Goal: Navigation & Orientation: Find specific page/section

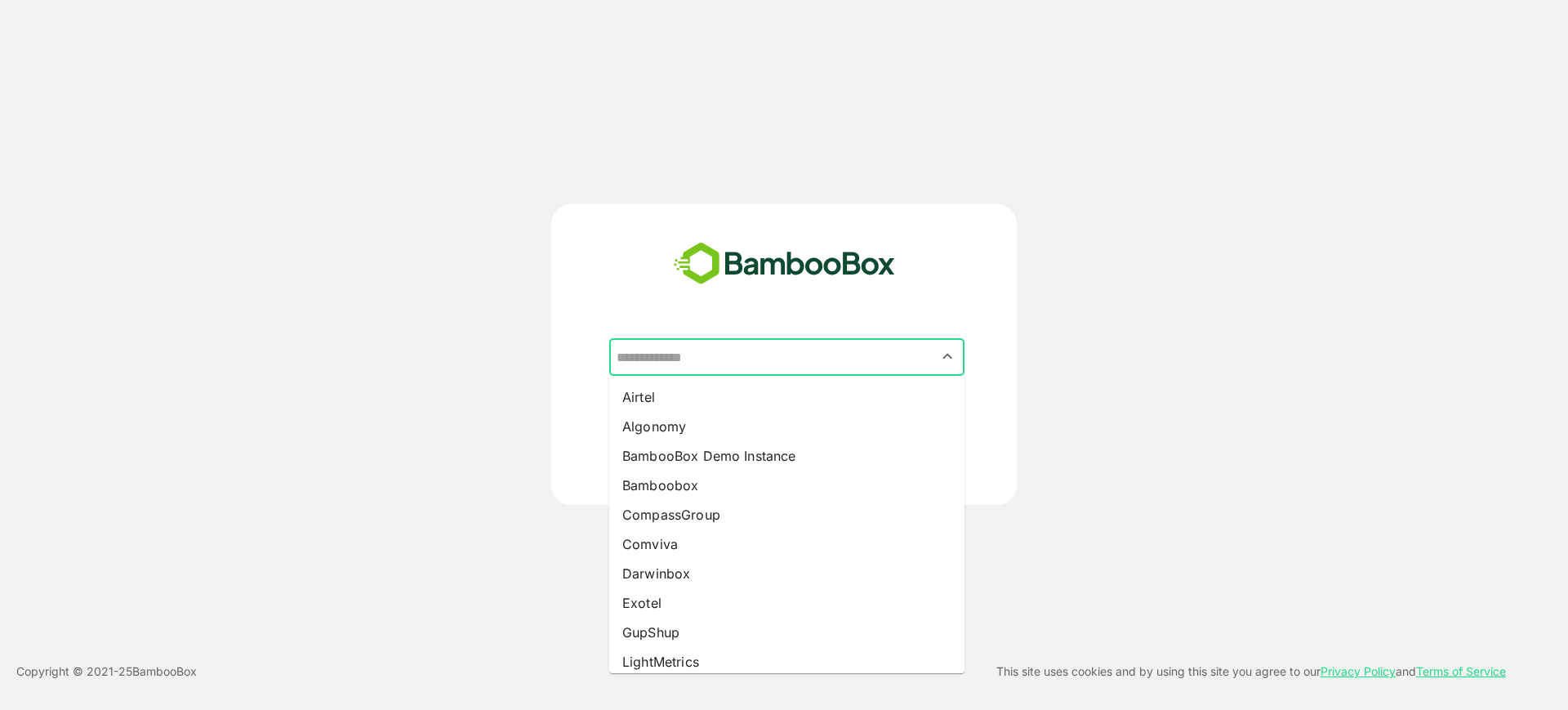
click at [727, 347] on input "text" at bounding box center [787, 357] width 349 height 31
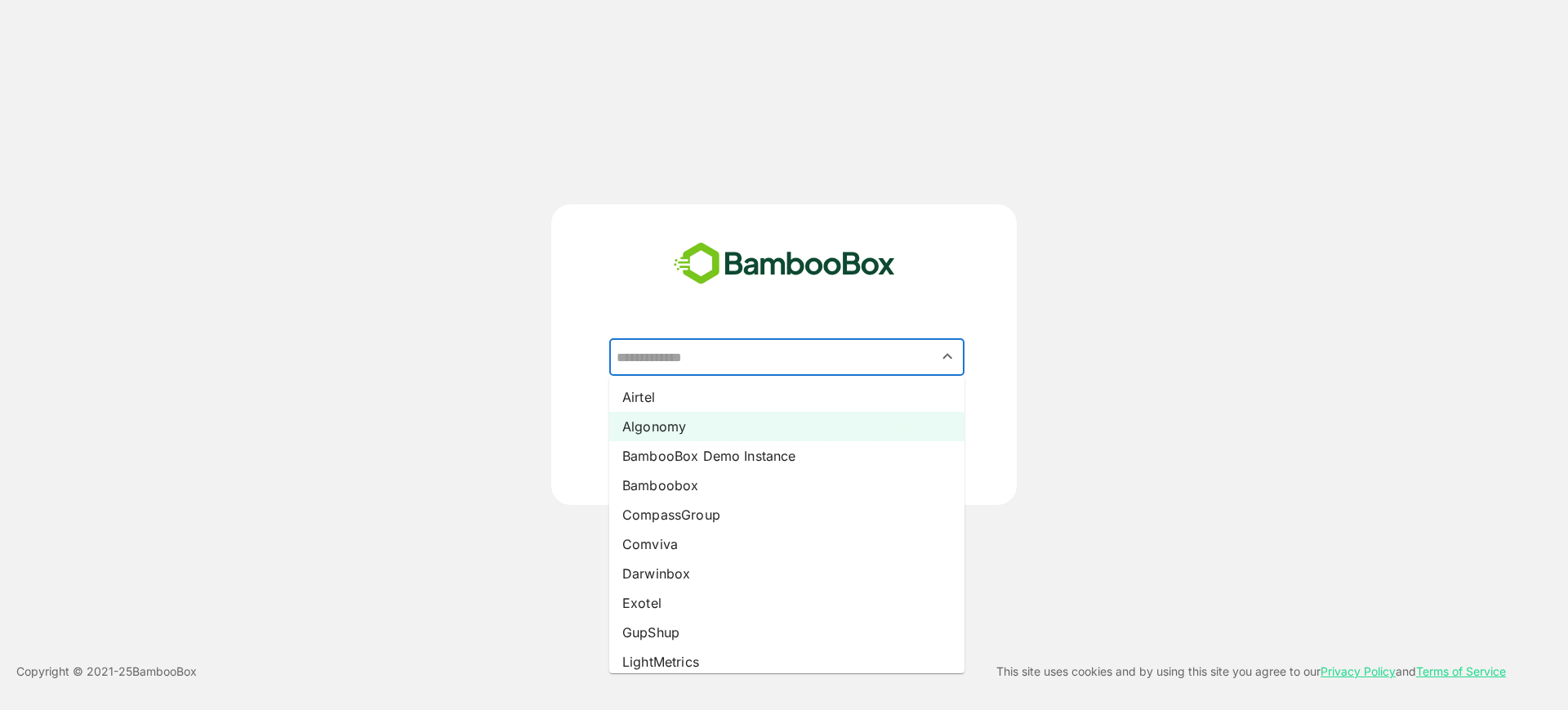
click at [723, 426] on li "Algonomy" at bounding box center [786, 426] width 355 height 30
type input "********"
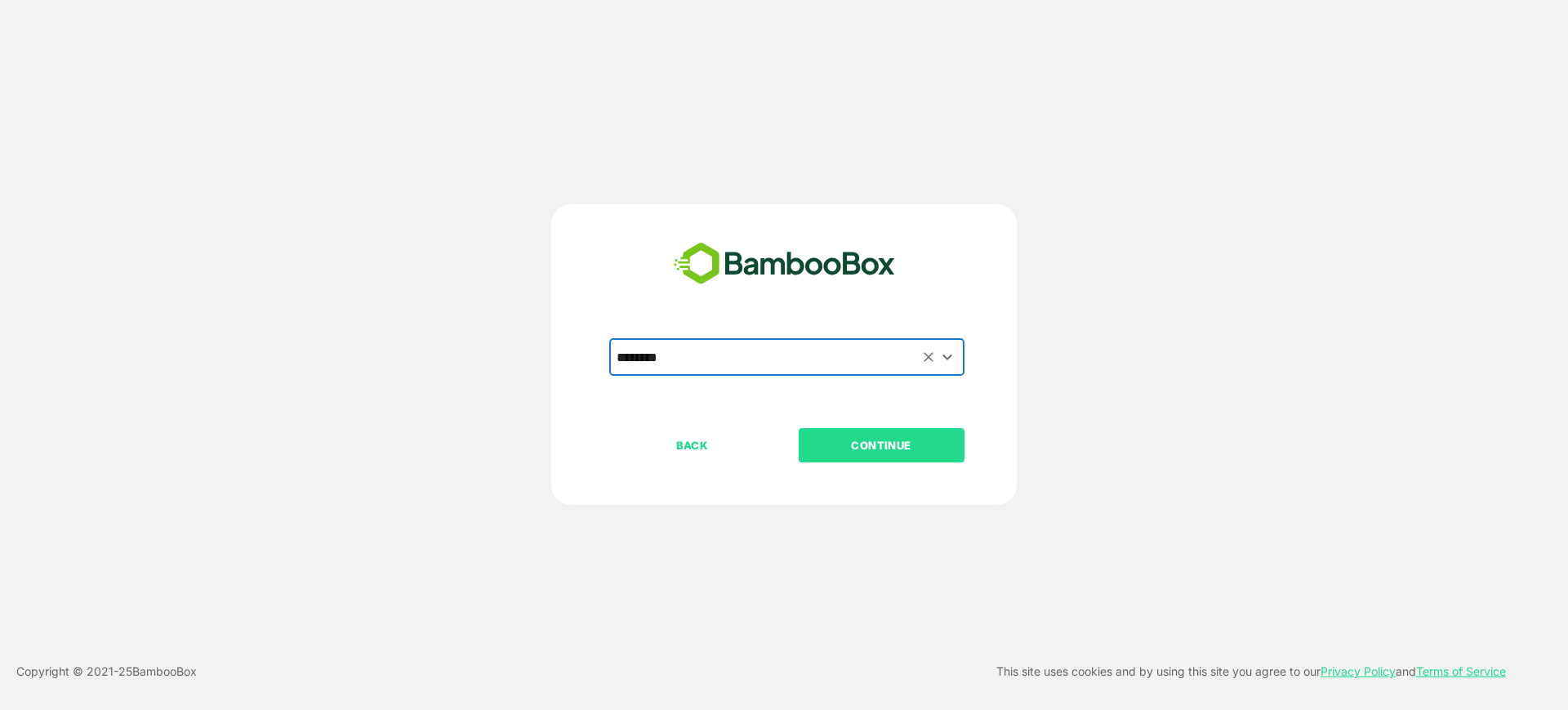
click at [826, 454] on button "CONTINUE" at bounding box center [881, 445] width 165 height 34
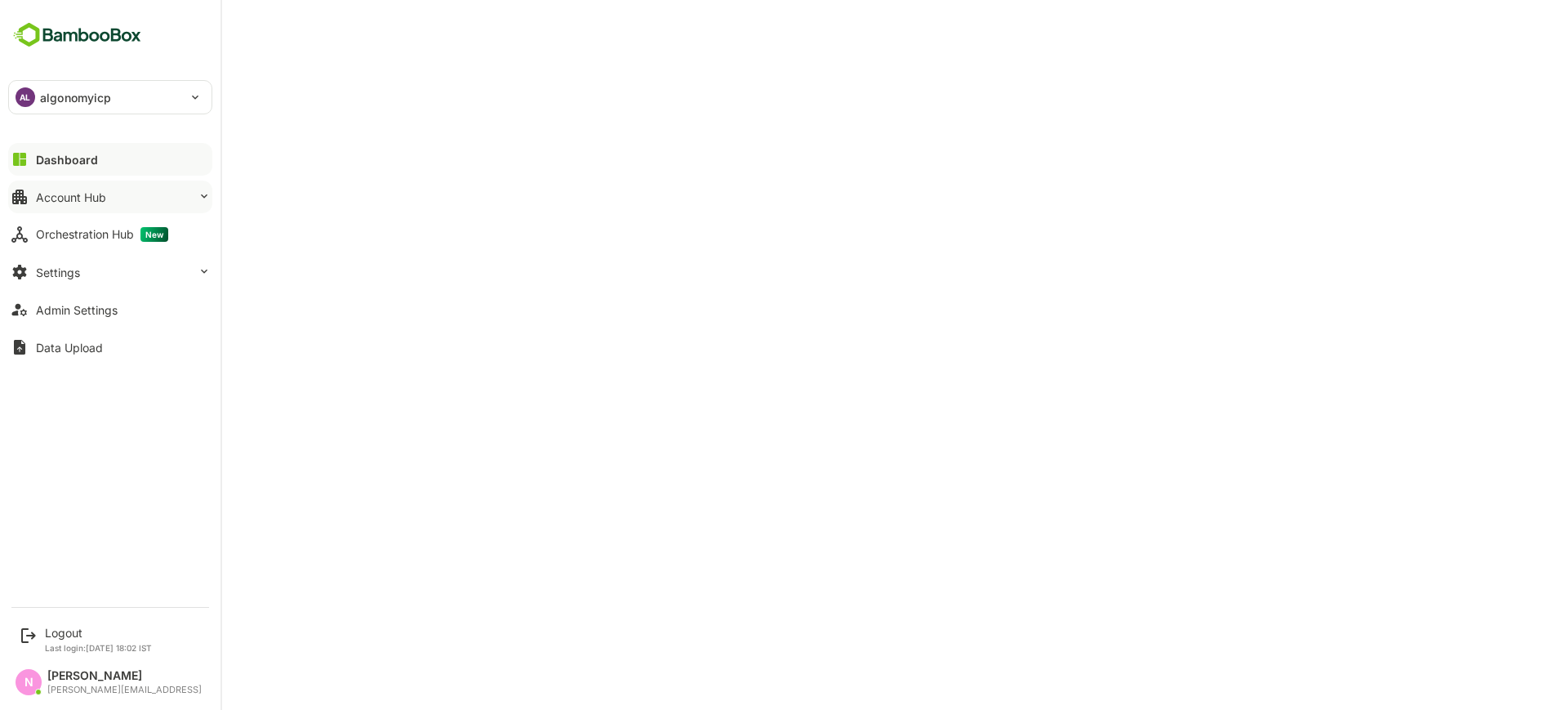
click at [72, 190] on div "Account Hub" at bounding box center [71, 198] width 71 height 14
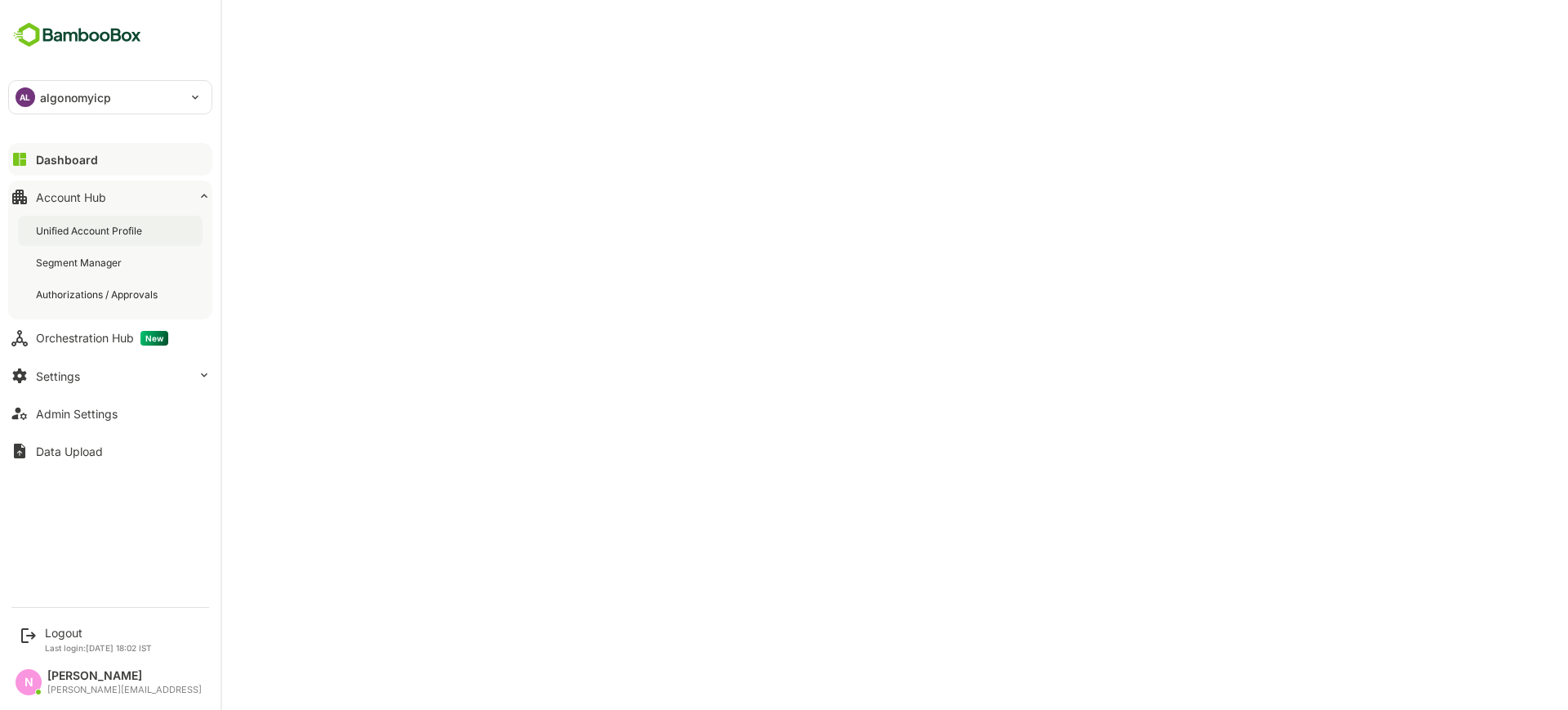
click at [99, 233] on div "Unified Account Profile" at bounding box center [90, 231] width 109 height 14
click at [112, 375] on button "Settings" at bounding box center [110, 376] width 204 height 33
click at [48, 156] on div "Dashboard" at bounding box center [65, 160] width 59 height 14
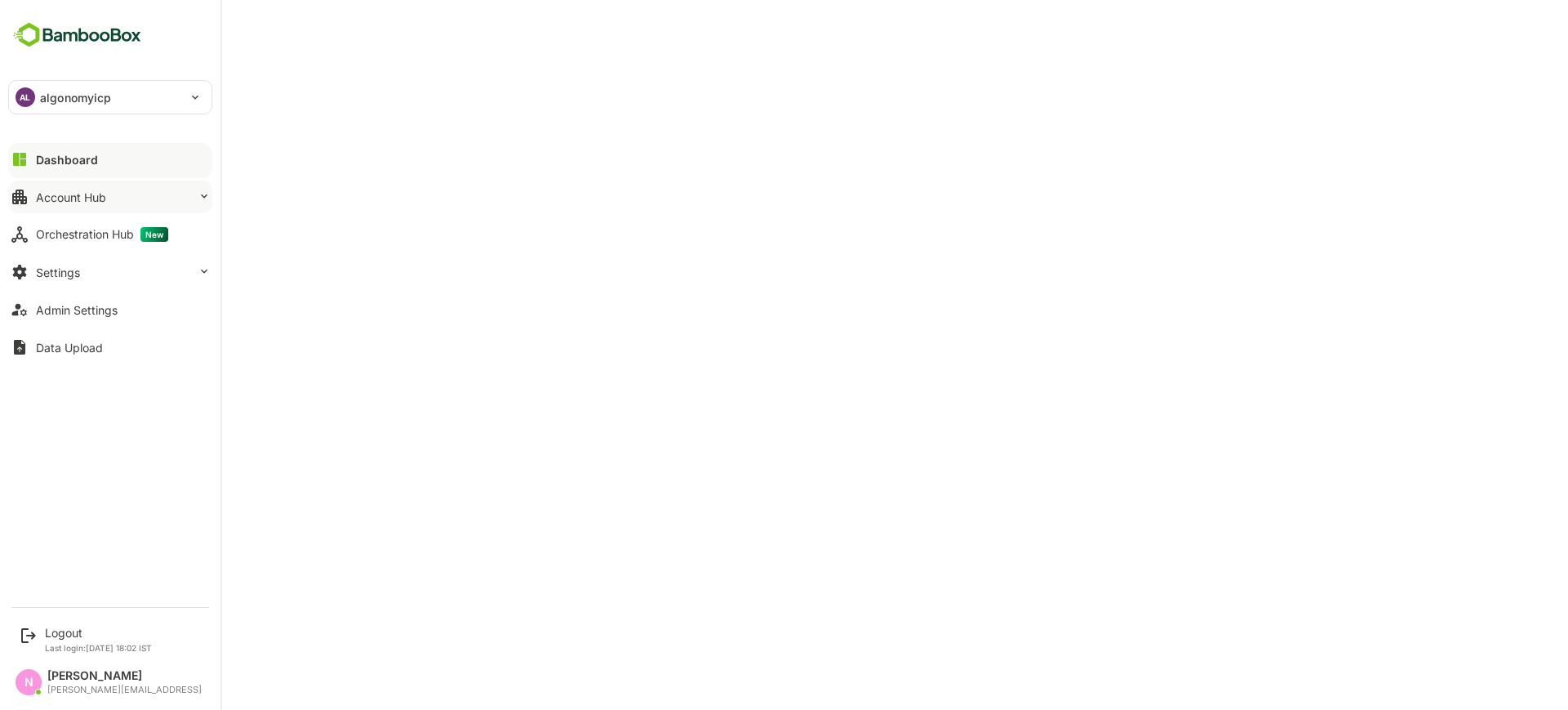
click at [117, 187] on button "Account Hub" at bounding box center [110, 197] width 204 height 33
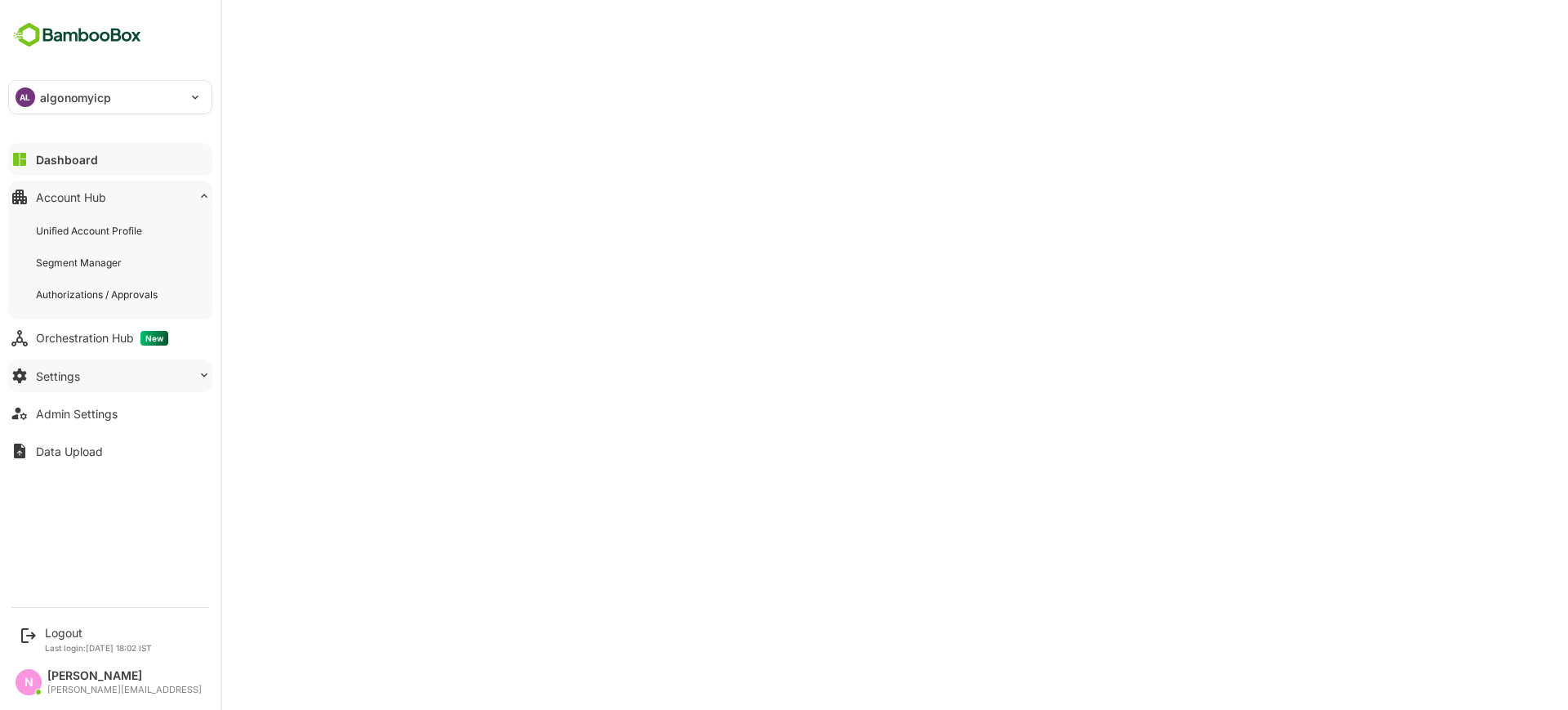
click at [77, 369] on div "Settings" at bounding box center [57, 376] width 44 height 14
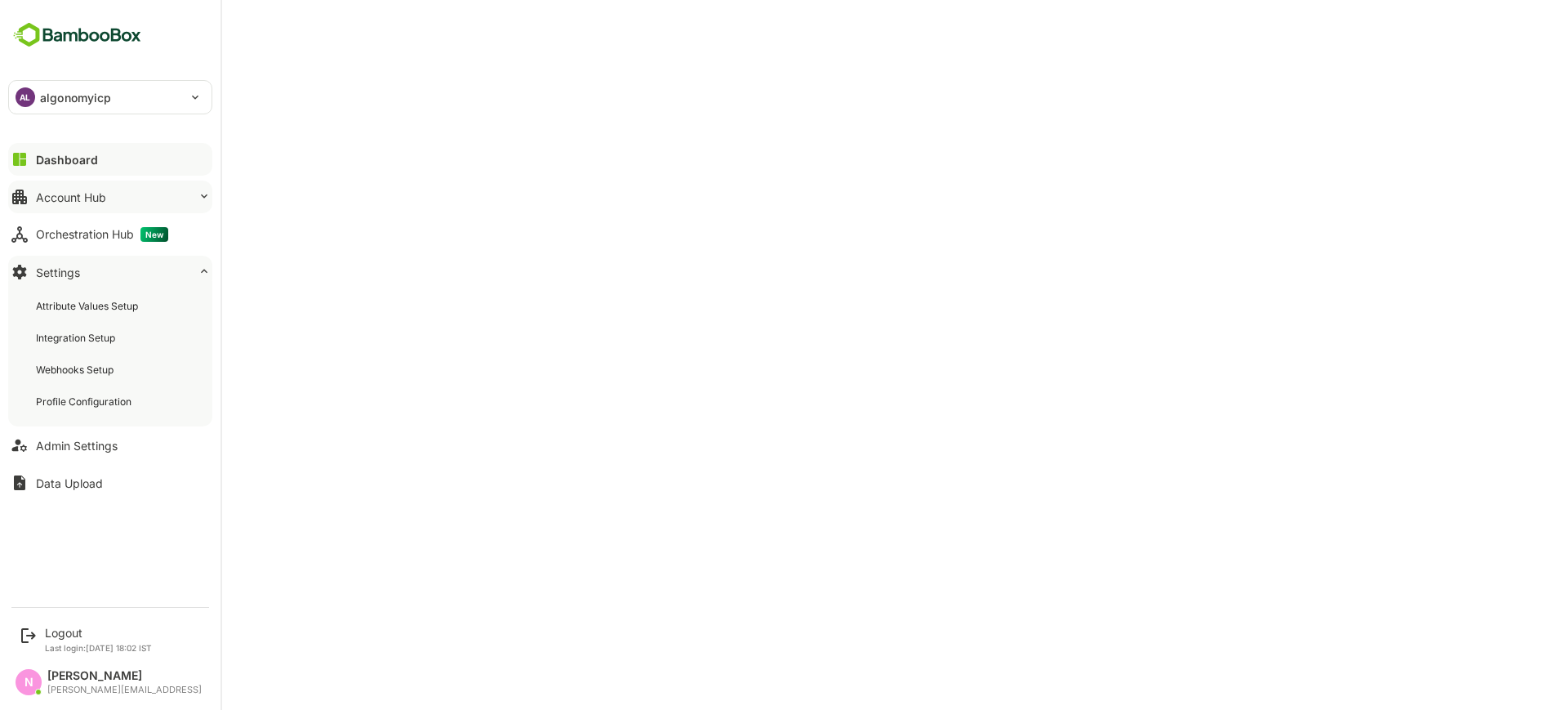
click at [89, 188] on button "Account Hub" at bounding box center [110, 197] width 204 height 33
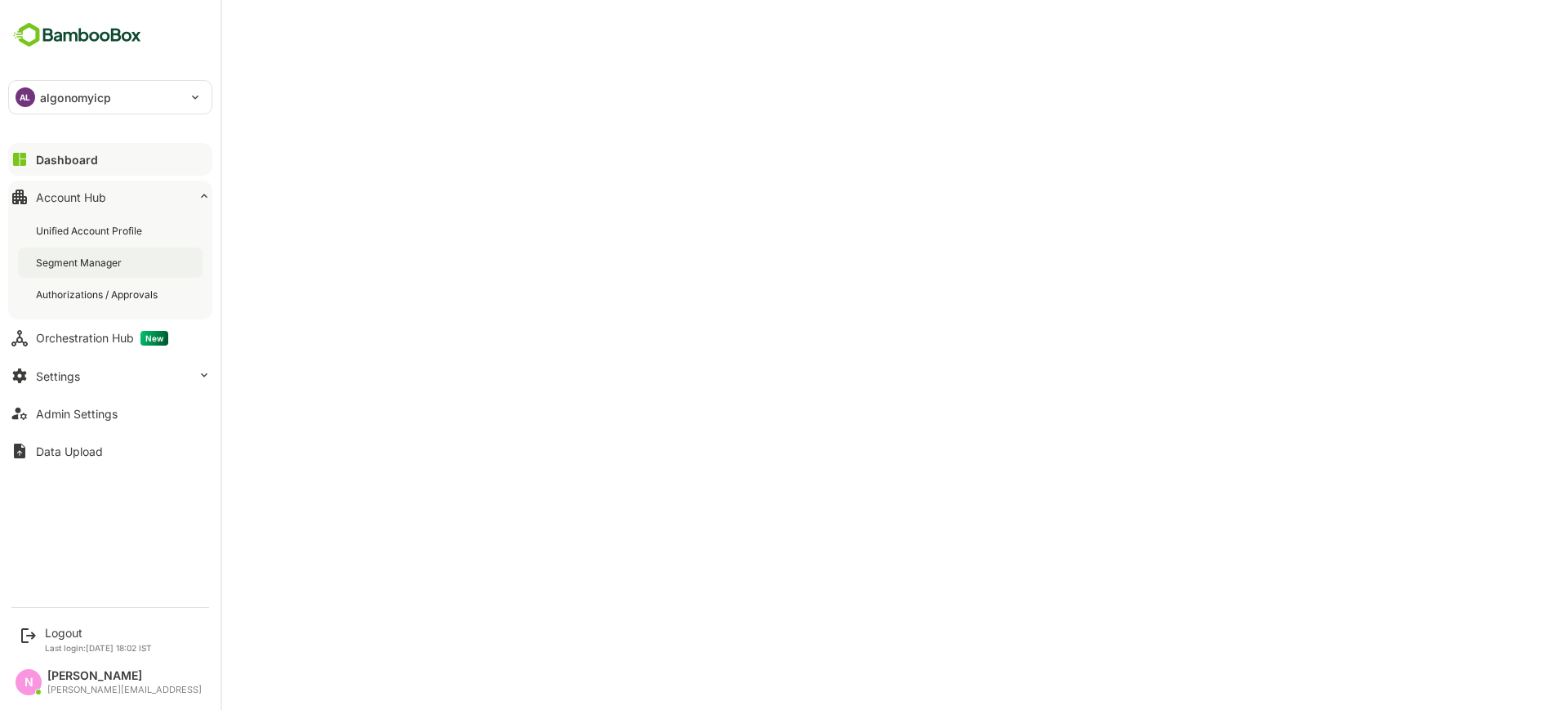
click at [80, 273] on div "Segment Manager" at bounding box center [110, 263] width 184 height 30
click at [70, 410] on div "Admin Settings" at bounding box center [76, 414] width 81 height 14
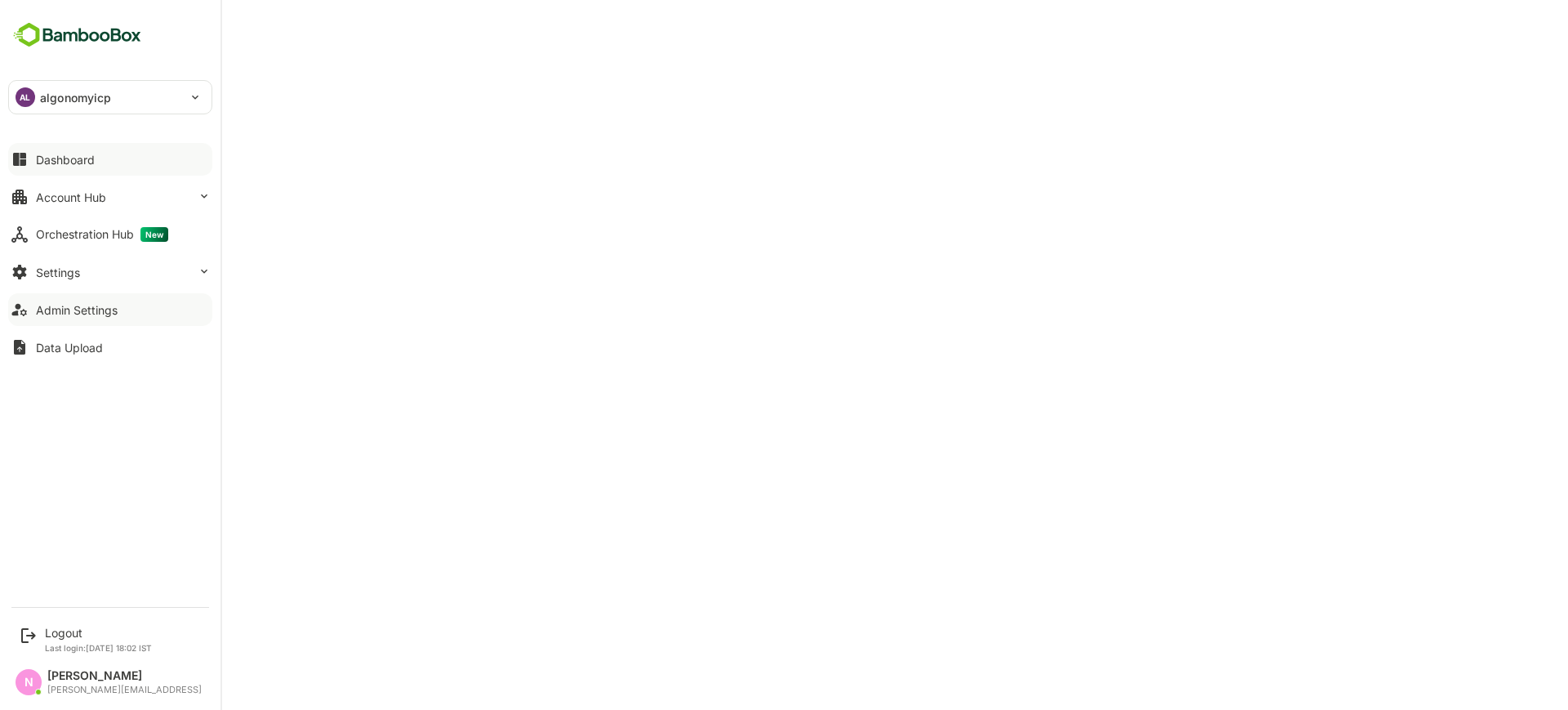
click at [84, 317] on button "Admin Settings" at bounding box center [110, 309] width 204 height 33
click at [49, 155] on div "Dashboard" at bounding box center [65, 160] width 59 height 14
click at [105, 182] on button "Account Hub" at bounding box center [110, 197] width 204 height 33
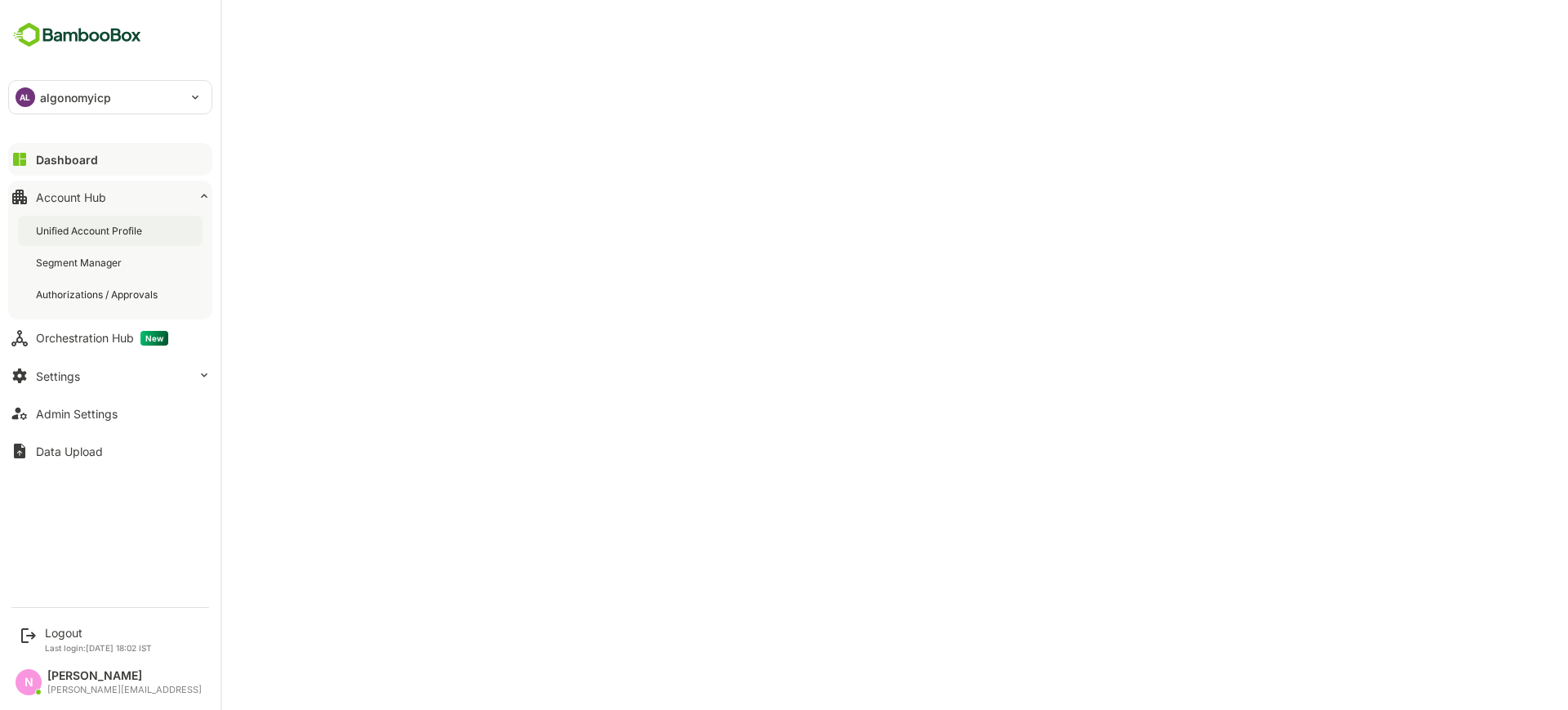
click at [100, 240] on div "Unified Account Profile" at bounding box center [110, 231] width 184 height 30
click at [71, 401] on button "Admin Settings" at bounding box center [110, 413] width 204 height 33
